Goal: Information Seeking & Learning: Find specific fact

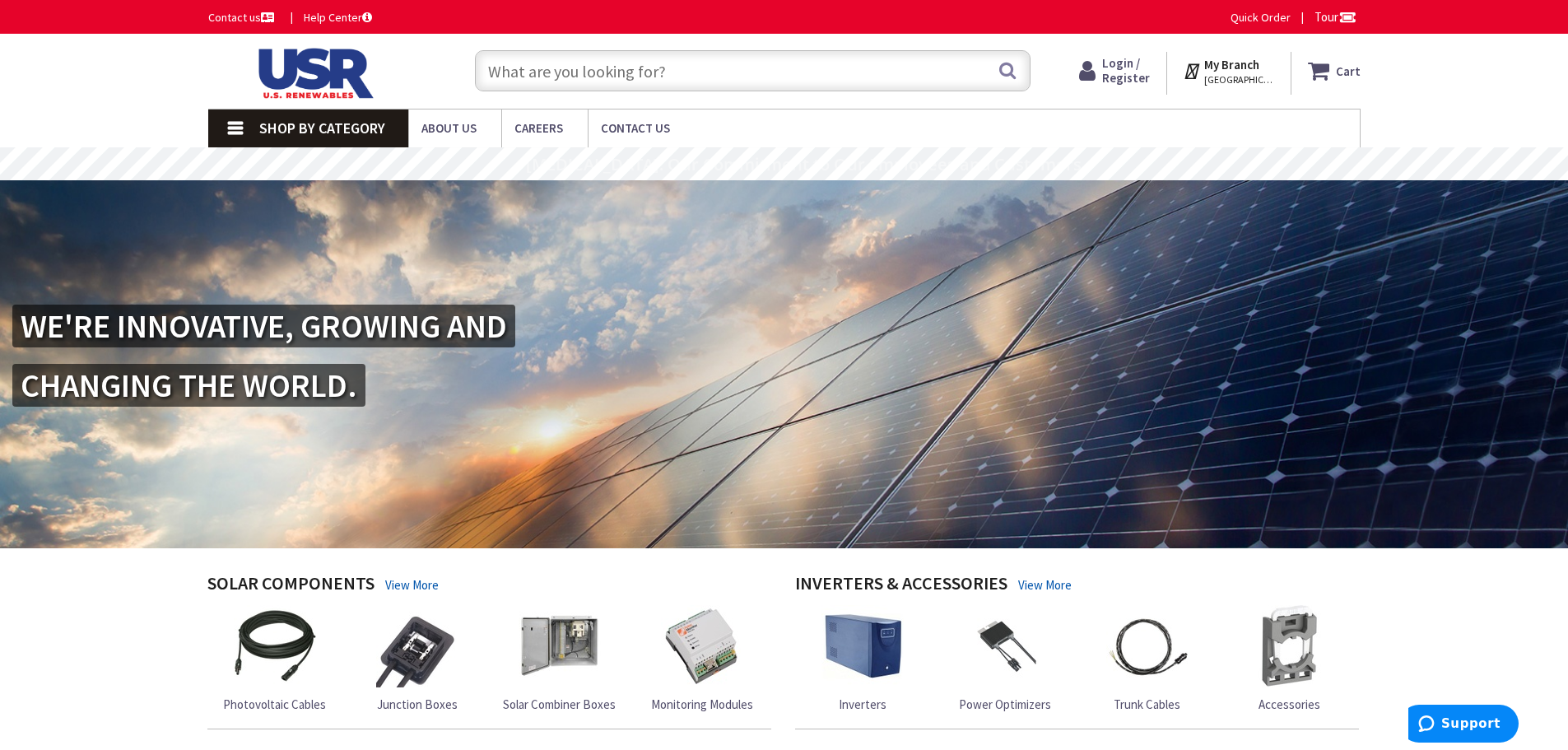
click at [553, 69] on input "text" at bounding box center [753, 71] width 556 height 41
click at [649, 65] on input "text" at bounding box center [753, 71] width 556 height 41
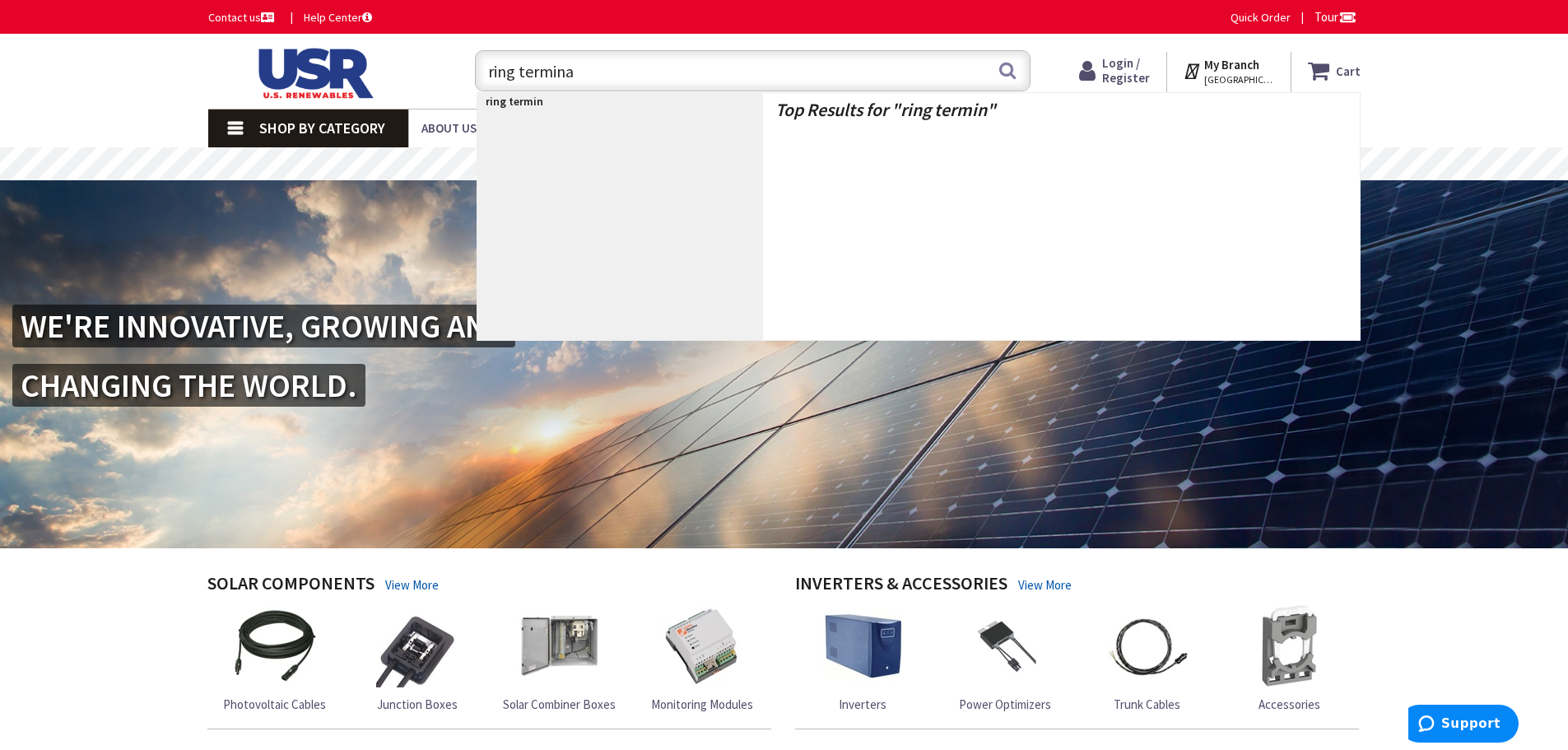
type input "ring terminal"
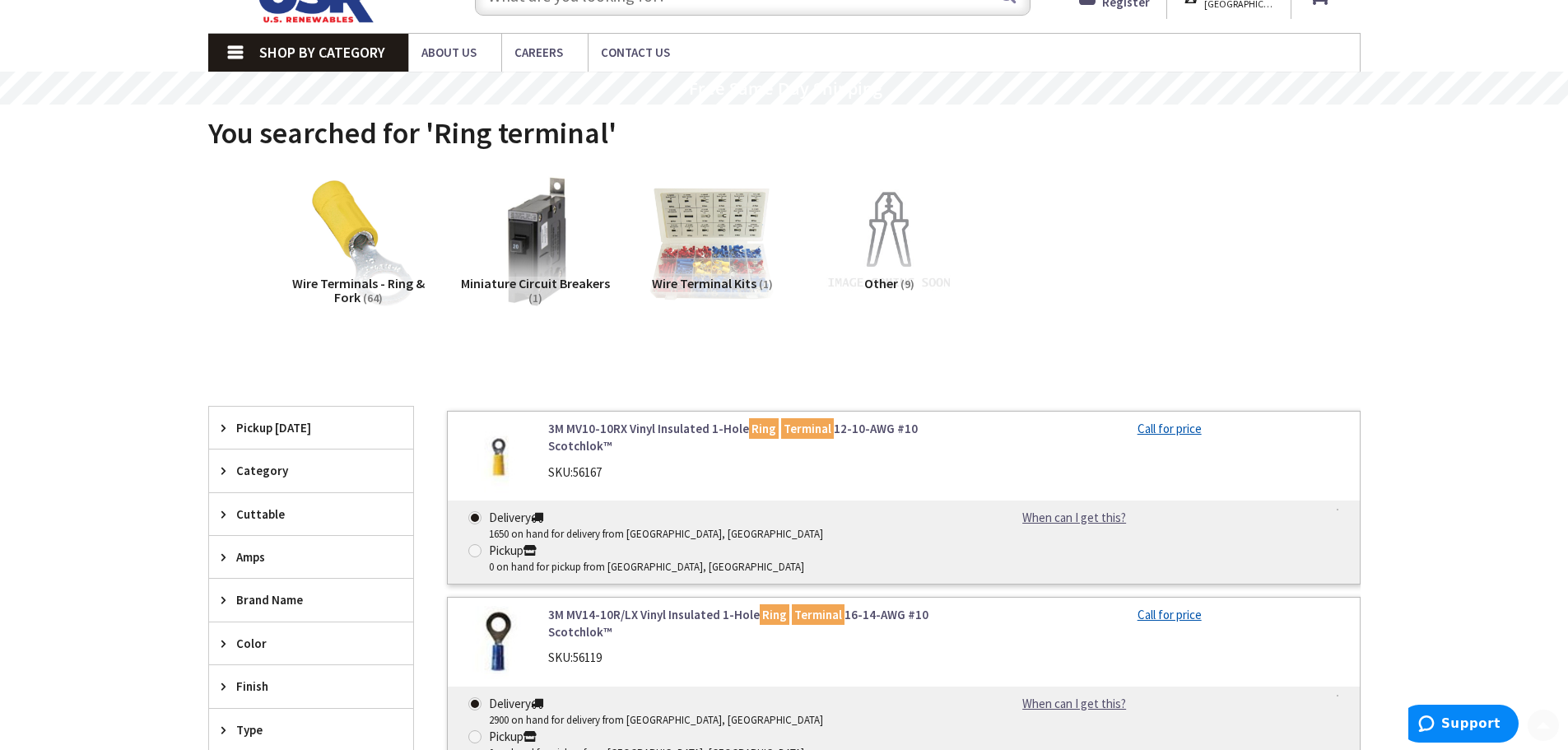
scroll to position [165, 0]
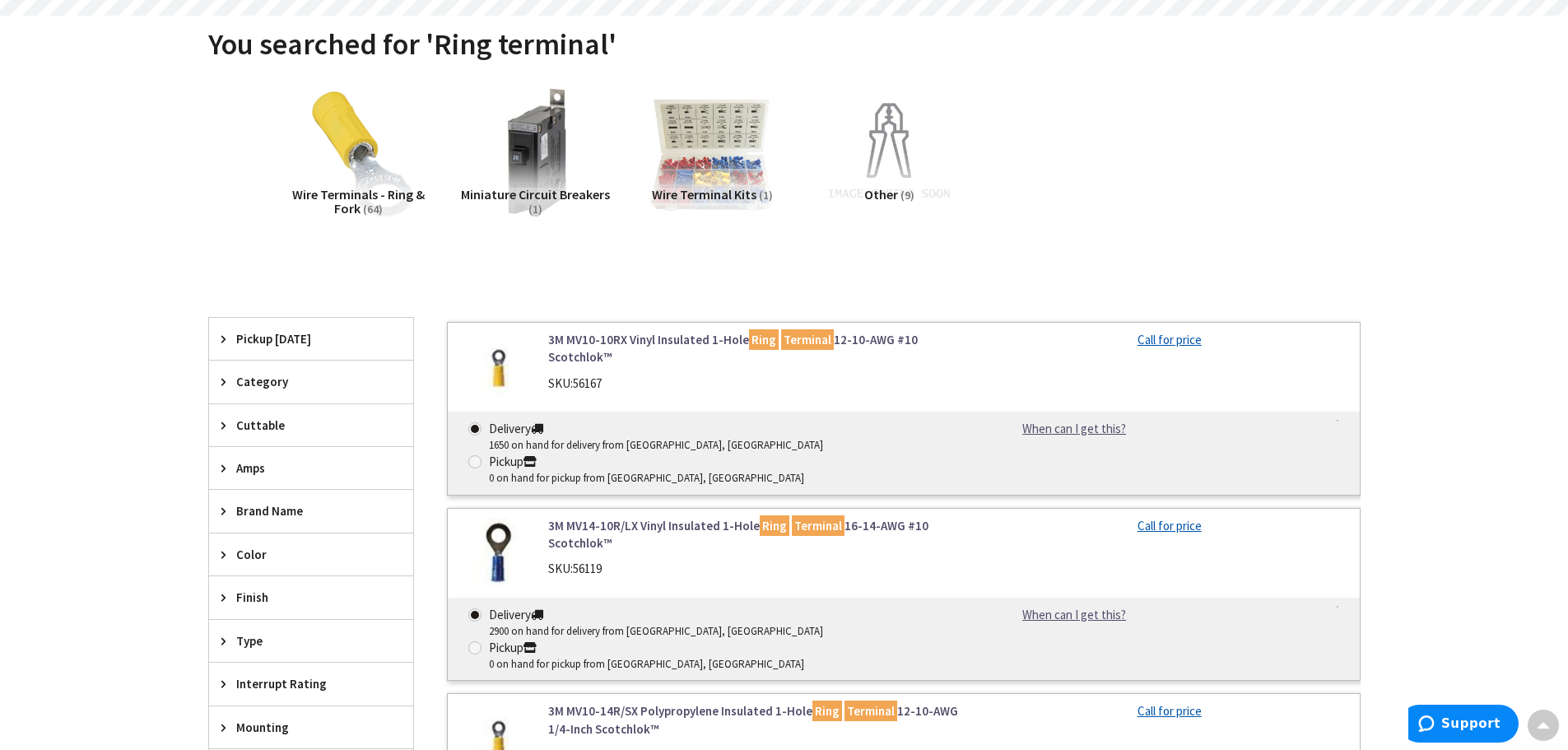
click at [601, 351] on link "3M MV10-10RX Vinyl Insulated 1-Hole Ring Terminal 12-10-AWG #10 Scotchlok™" at bounding box center [757, 348] width 419 height 35
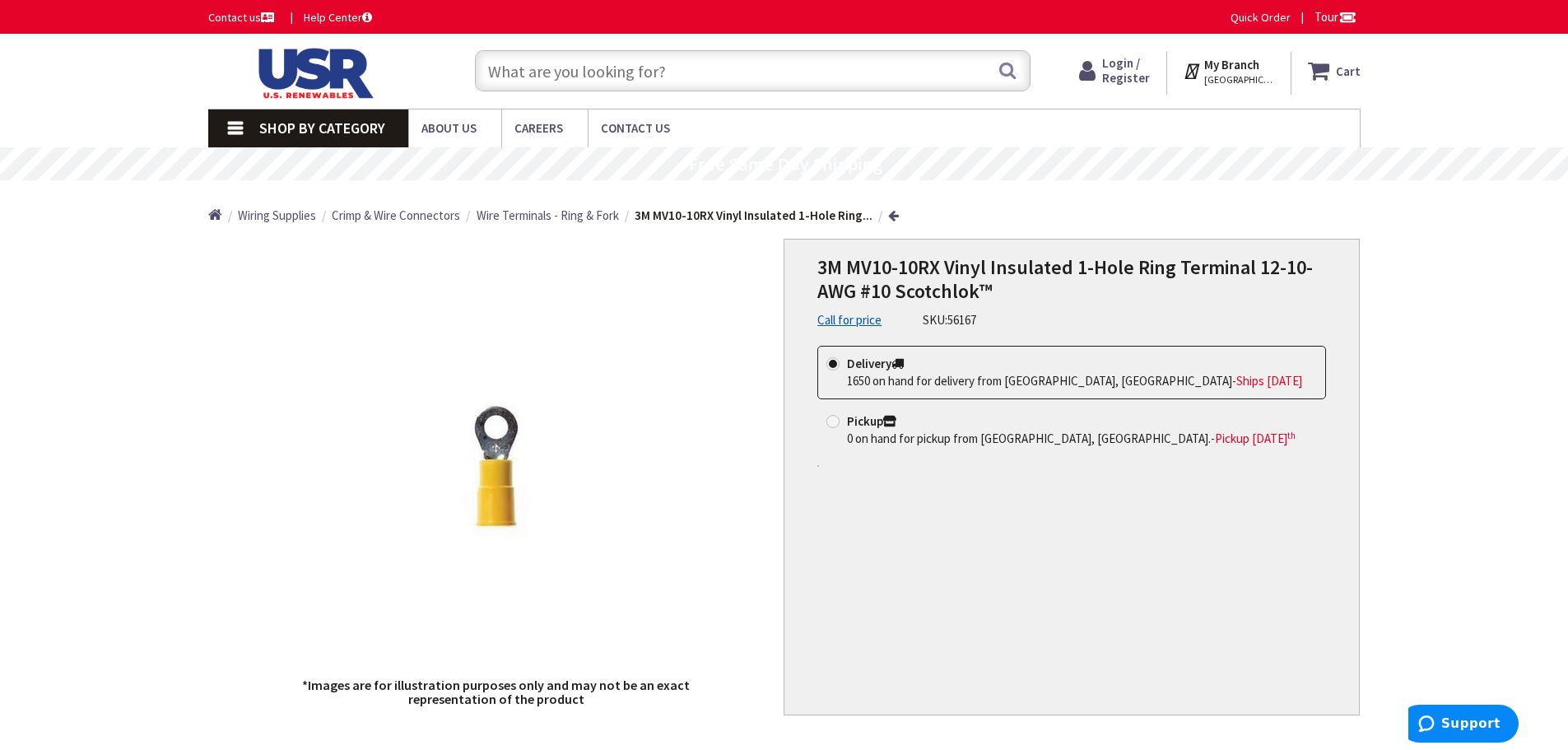
drag, startPoint x: 982, startPoint y: 320, endPoint x: 895, endPoint y: 323, distance: 87.1
click at [895, 323] on div "3M MV10-10RX Vinyl Insulated 1-Hole Ring Terminal 12-10-AWG #10 Scotchlok™ Call…" at bounding box center [1071, 293] width 508 height 73
copy div "SKU: 56167"
click at [811, 64] on input "text" at bounding box center [753, 71] width 556 height 41
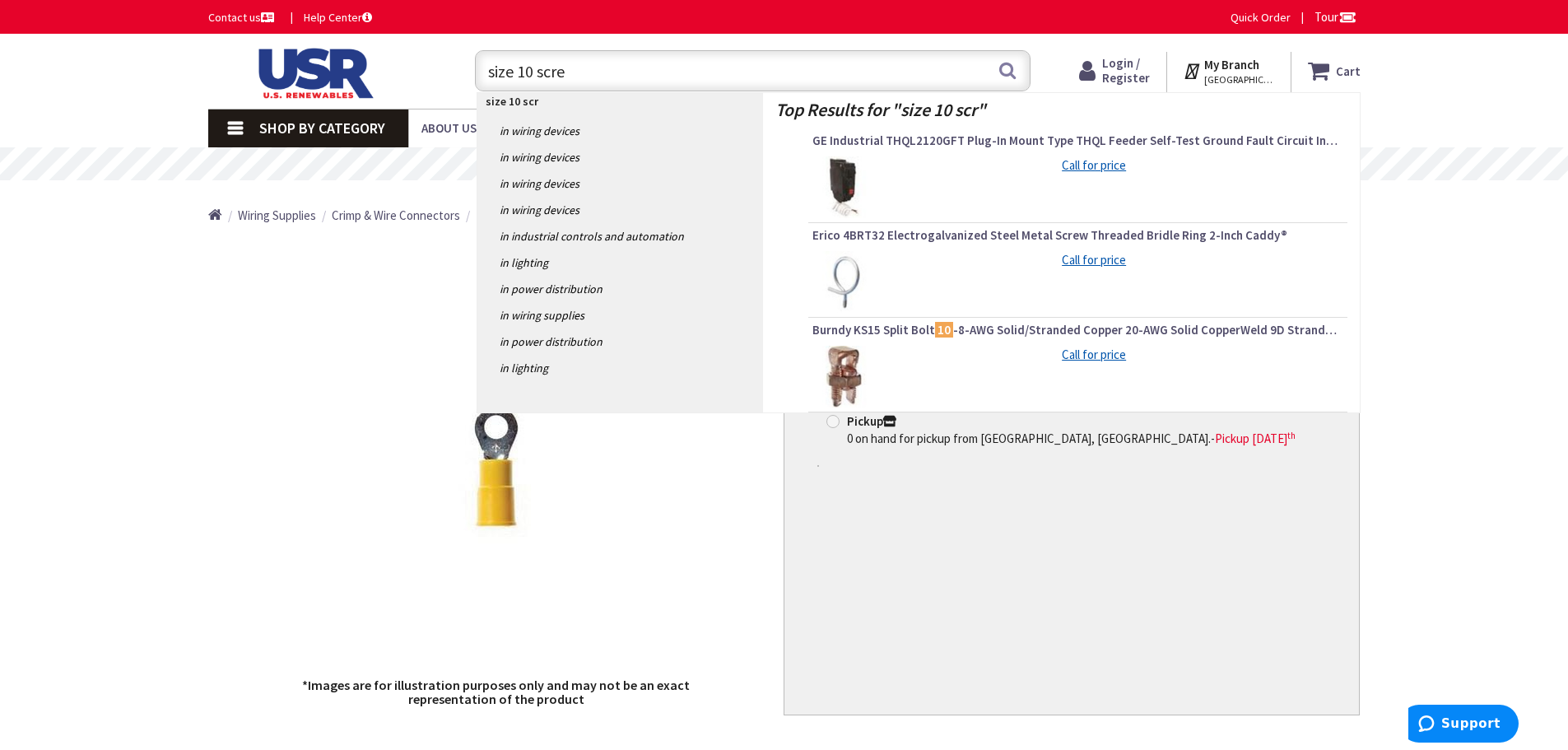
type input "size 10 screw"
